Goal: Task Accomplishment & Management: Use online tool/utility

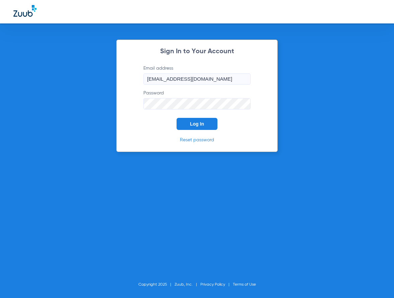
click at [200, 124] on span "Log In" at bounding box center [197, 123] width 14 height 5
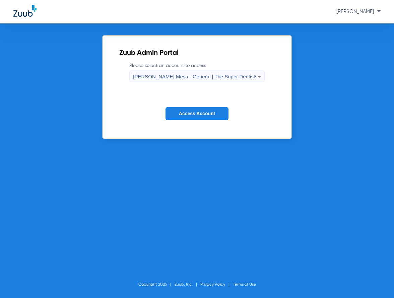
click at [187, 112] on span "Access Account" at bounding box center [197, 113] width 36 height 5
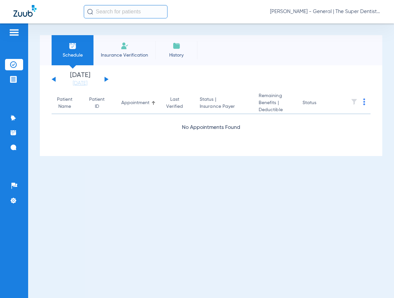
click at [121, 12] on input "text" at bounding box center [126, 11] width 84 height 13
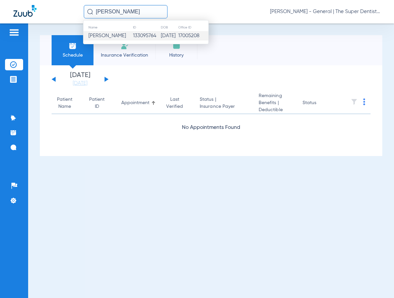
click at [122, 38] on span "[PERSON_NAME]" at bounding box center [107, 35] width 38 height 5
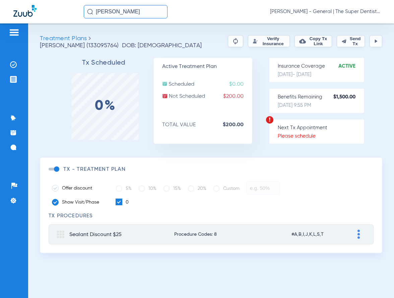
click at [263, 41] on button "Verify Insurance" at bounding box center [269, 41] width 42 height 12
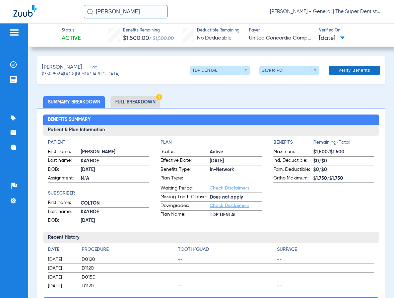
click at [339, 66] on span at bounding box center [355, 70] width 52 height 16
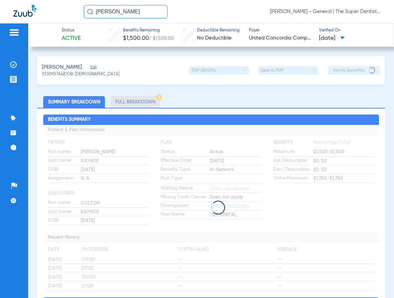
click at [0, 13] on html "[PERSON_NAME] [PERSON_NAME] Mesa - General | The Super Dentists Patients Insura…" at bounding box center [197, 149] width 394 height 298
click at [113, 12] on input "[PERSON_NAME]" at bounding box center [126, 11] width 84 height 13
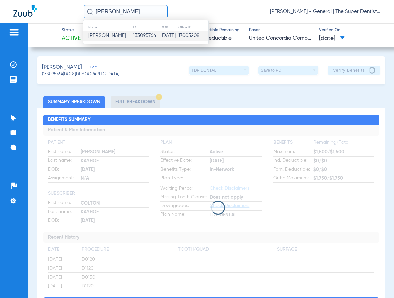
click at [115, 13] on input "[PERSON_NAME]" at bounding box center [126, 11] width 84 height 13
click at [114, 13] on input "[PERSON_NAME]" at bounding box center [126, 11] width 84 height 13
drag, startPoint x: 134, startPoint y: 11, endPoint x: 46, endPoint y: 9, distance: 88.5
click at [46, 9] on div "[PERSON_NAME] Name ID DOB Office ID [PERSON_NAME] 133095764 [DATE] 17005208 [PE…" at bounding box center [197, 11] width 394 height 23
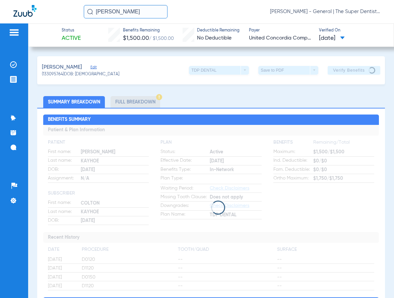
type input "[PERSON_NAME]"
click at [139, 13] on input "[PERSON_NAME]" at bounding box center [126, 11] width 84 height 13
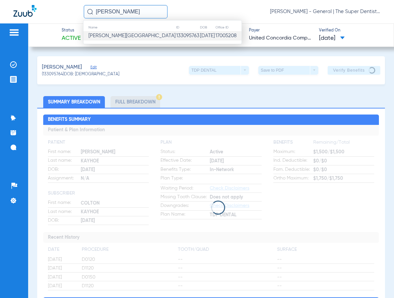
click at [126, 35] on span "[PERSON_NAME][GEOGRAPHIC_DATA]" at bounding box center [131, 35] width 87 height 5
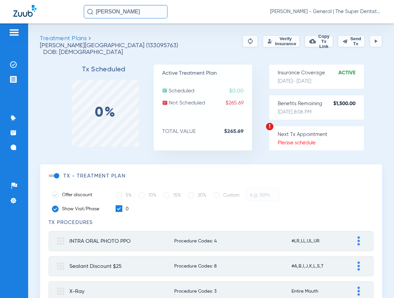
click at [263, 41] on button "Verify Insurance" at bounding box center [281, 41] width 37 height 12
